Goal: Navigation & Orientation: Go to known website

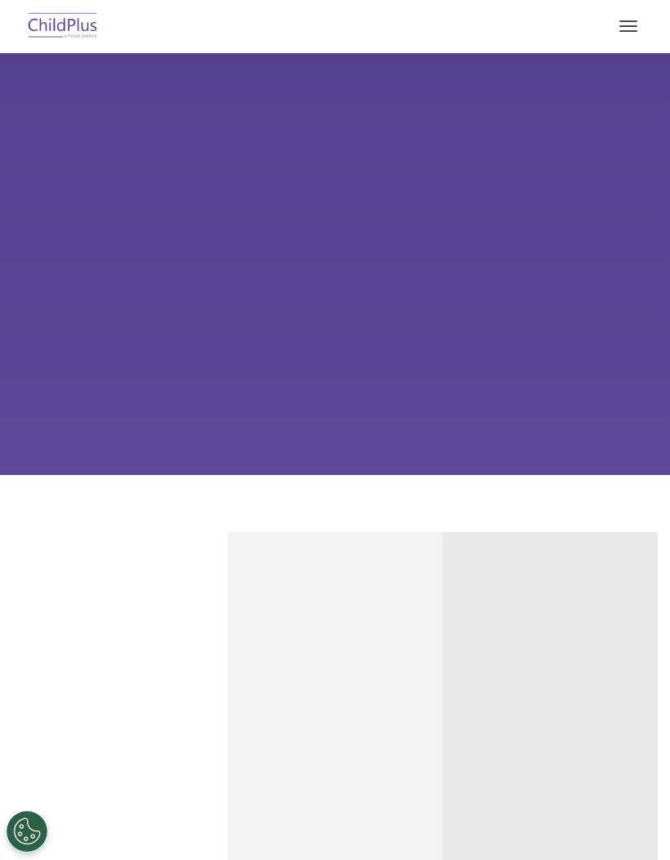
select select "MEDIUM"
click at [58, 33] on img at bounding box center [63, 26] width 77 height 38
select select "MEDIUM"
click at [629, 19] on button "button" at bounding box center [628, 26] width 34 height 26
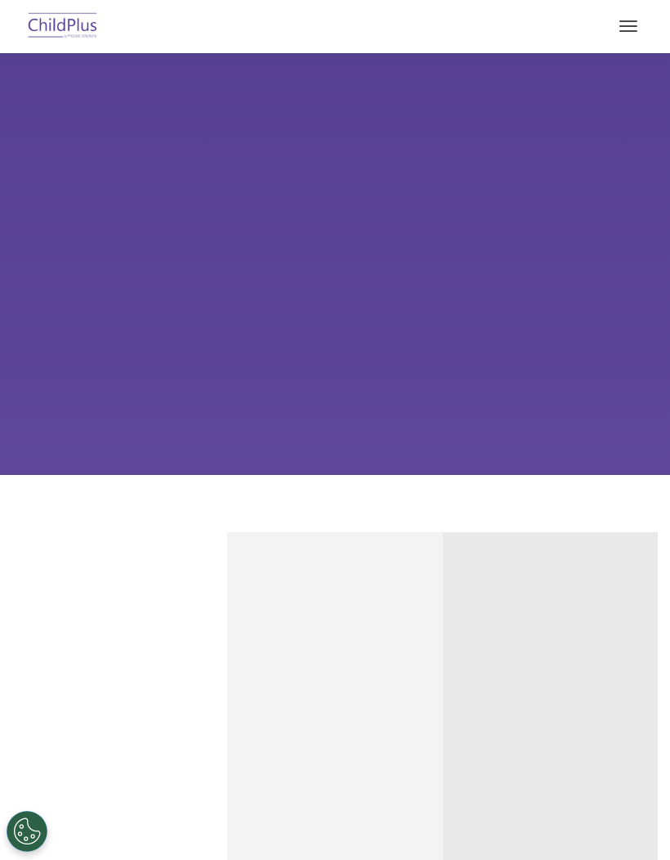
click at [641, 26] on button "button" at bounding box center [628, 26] width 34 height 26
click at [89, 27] on img at bounding box center [63, 26] width 77 height 38
select select "MEDIUM"
